Goal: Transaction & Acquisition: Purchase product/service

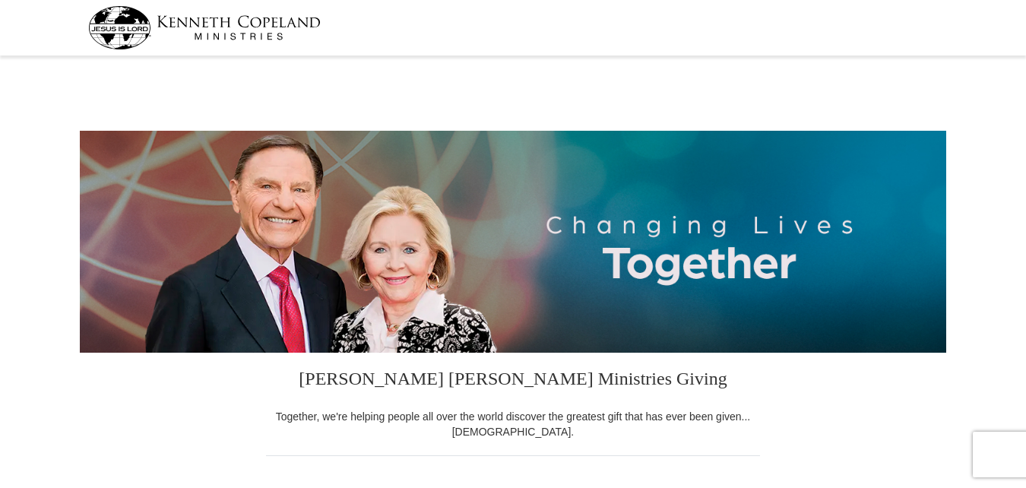
select select "OK"
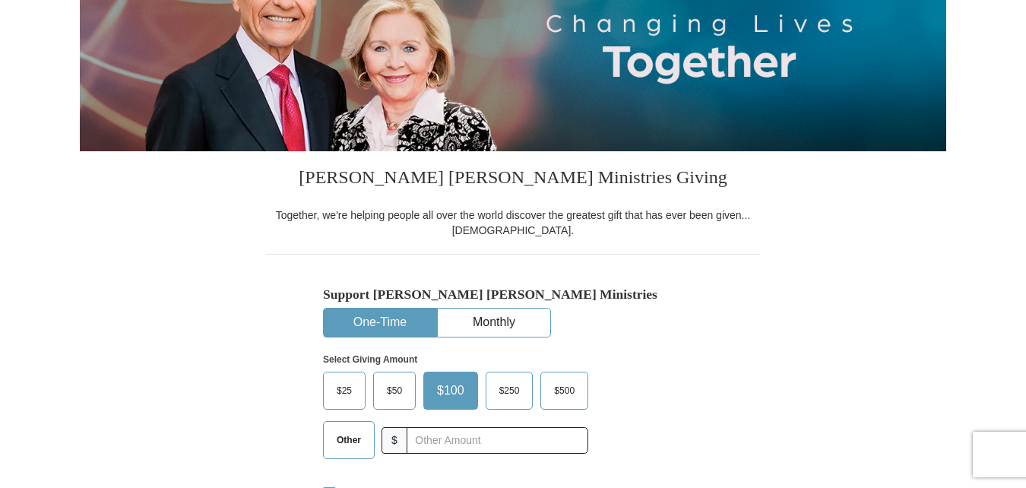
scroll to position [228, 0]
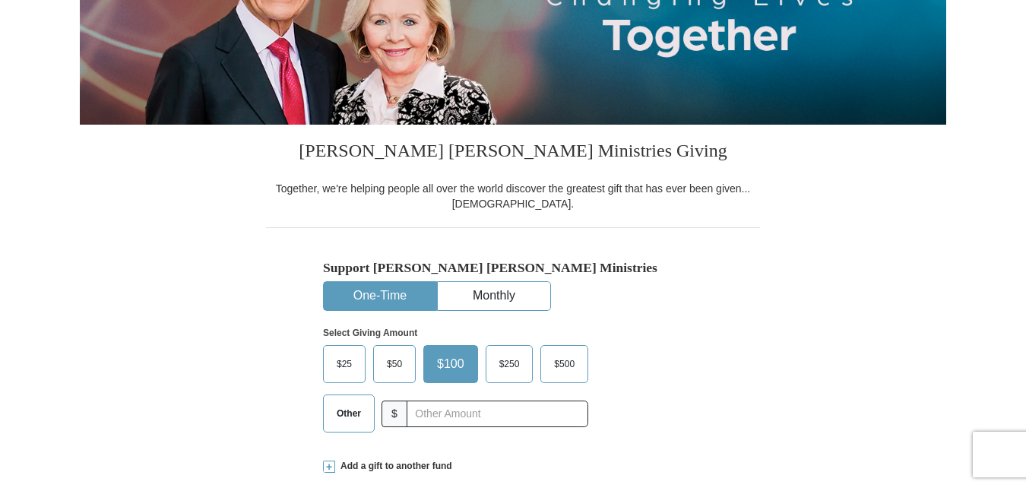
click at [345, 418] on span "Other" at bounding box center [349, 413] width 40 height 23
click at [0, 0] on input "Other" at bounding box center [0, 0] width 0 height 0
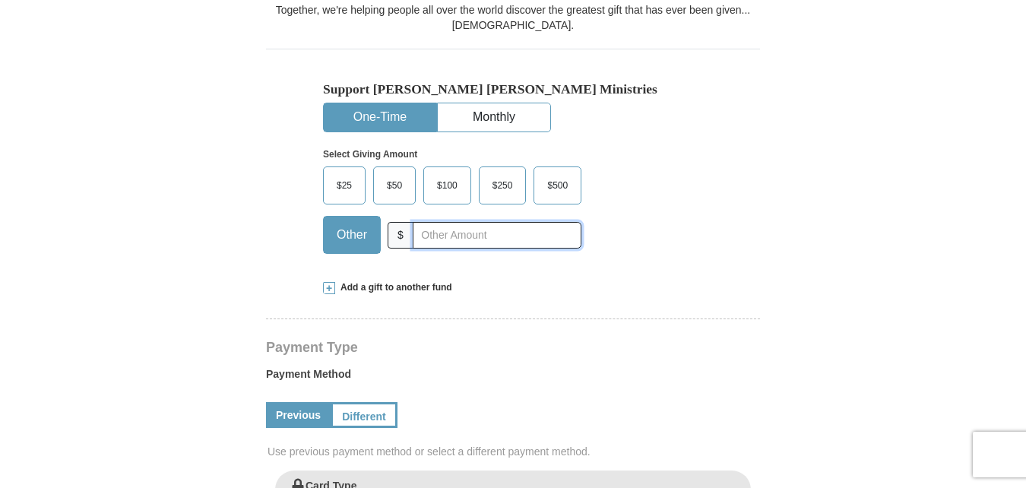
scroll to position [304, 0]
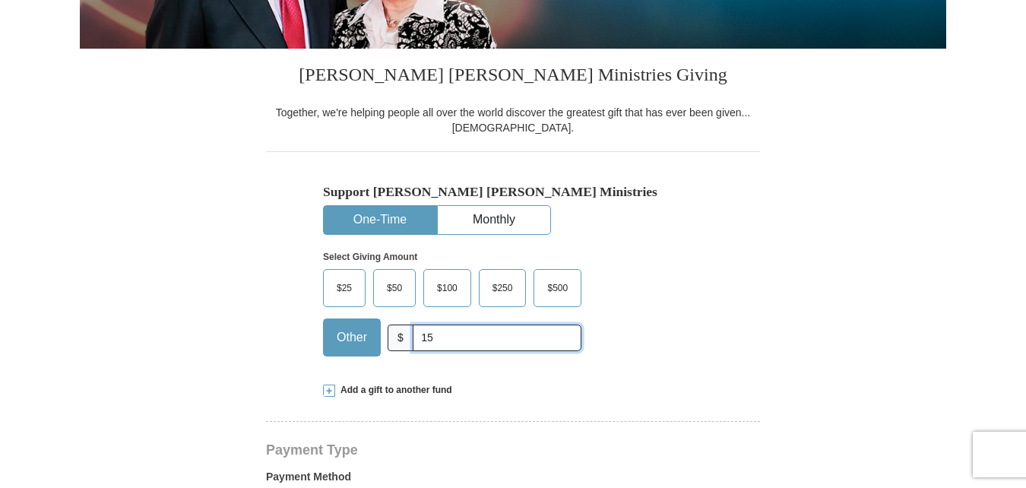
type input "15"
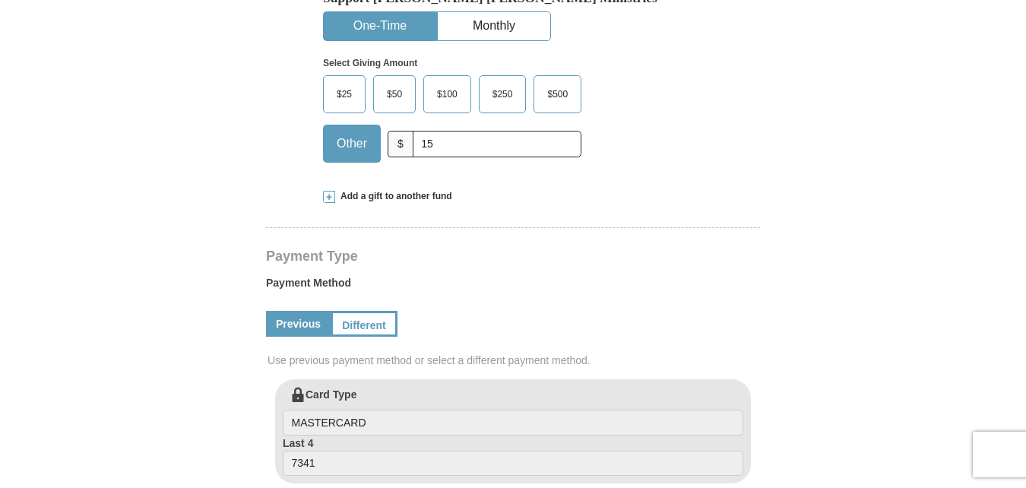
scroll to position [532, 0]
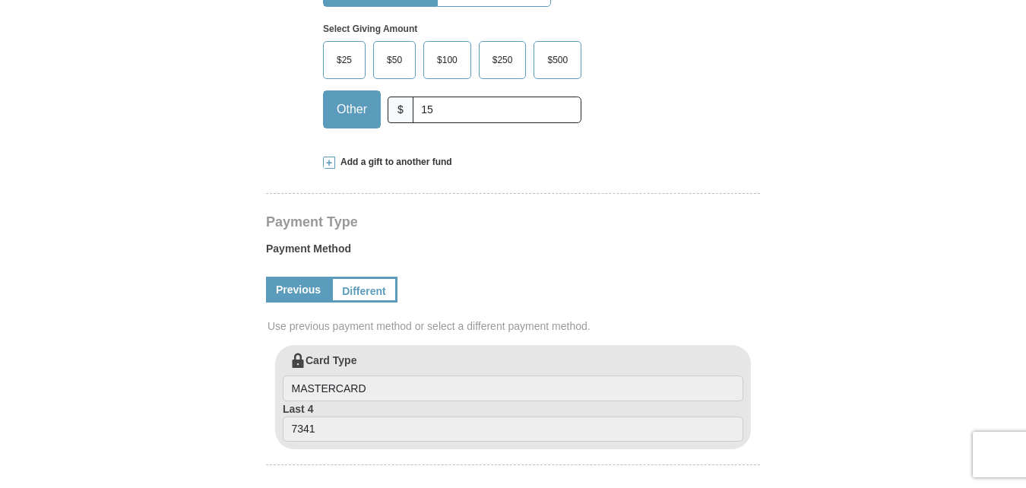
click at [332, 166] on span at bounding box center [329, 163] width 12 height 12
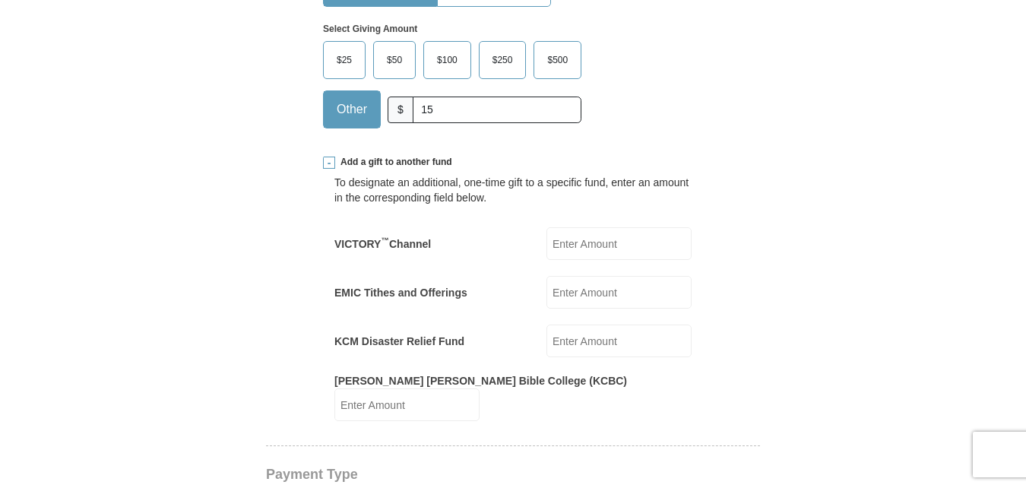
click at [330, 166] on span at bounding box center [329, 163] width 12 height 12
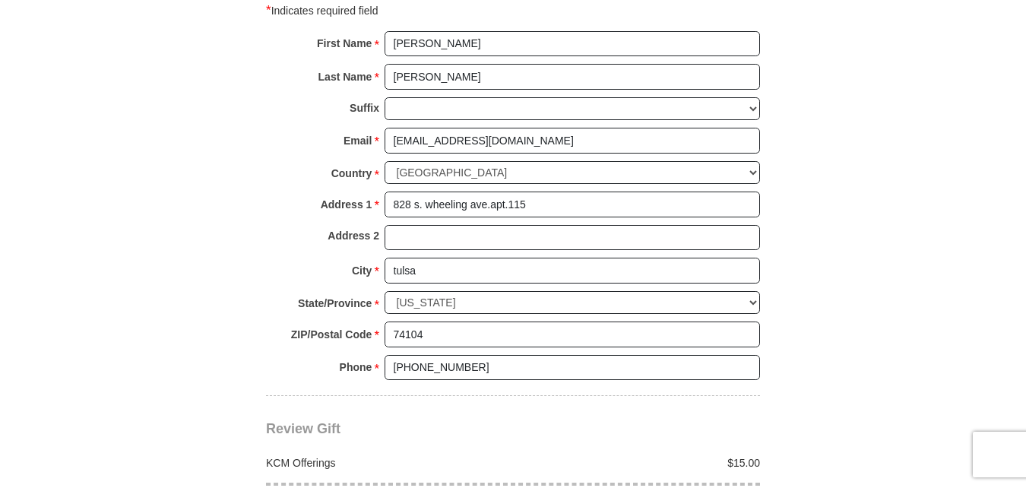
scroll to position [1140, 0]
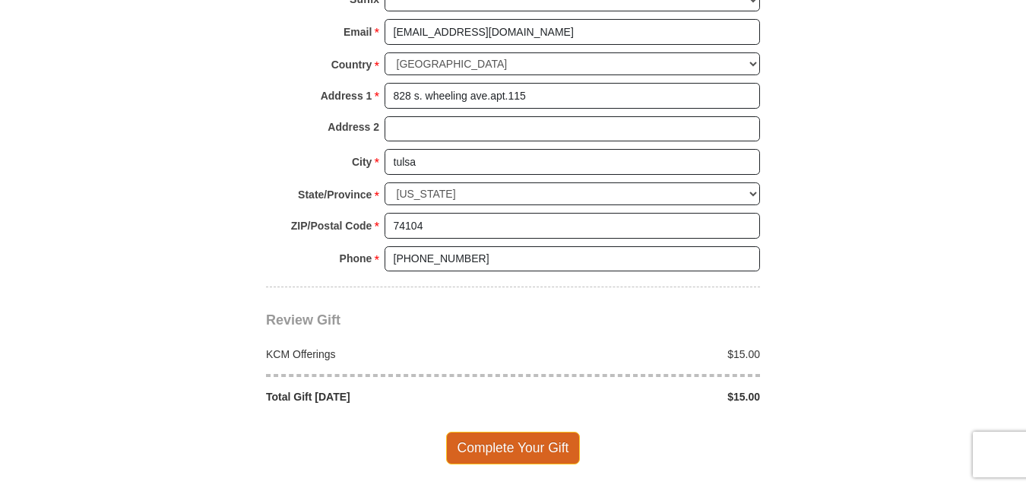
click at [535, 450] on span "Complete Your Gift" at bounding box center [513, 448] width 134 height 32
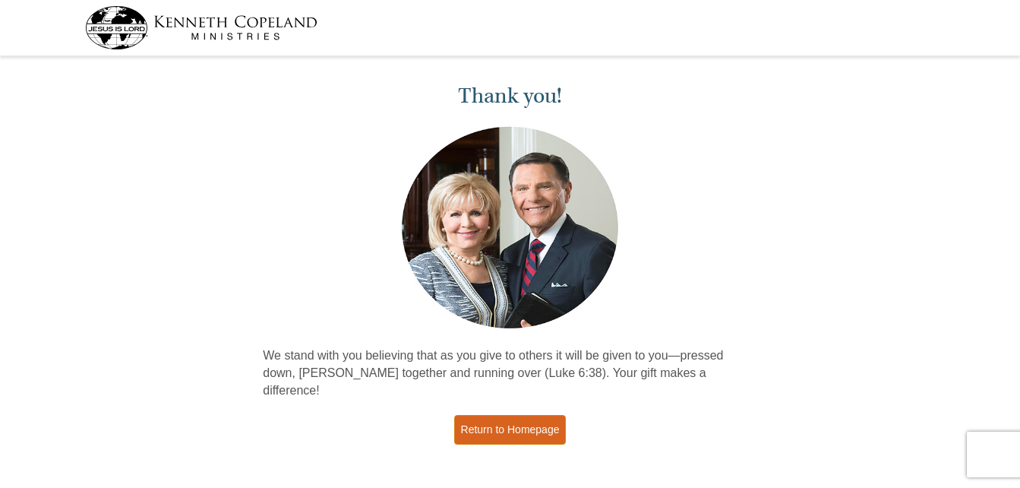
click at [506, 416] on link "Return to Homepage" at bounding box center [510, 430] width 112 height 30
